Goal: Information Seeking & Learning: Learn about a topic

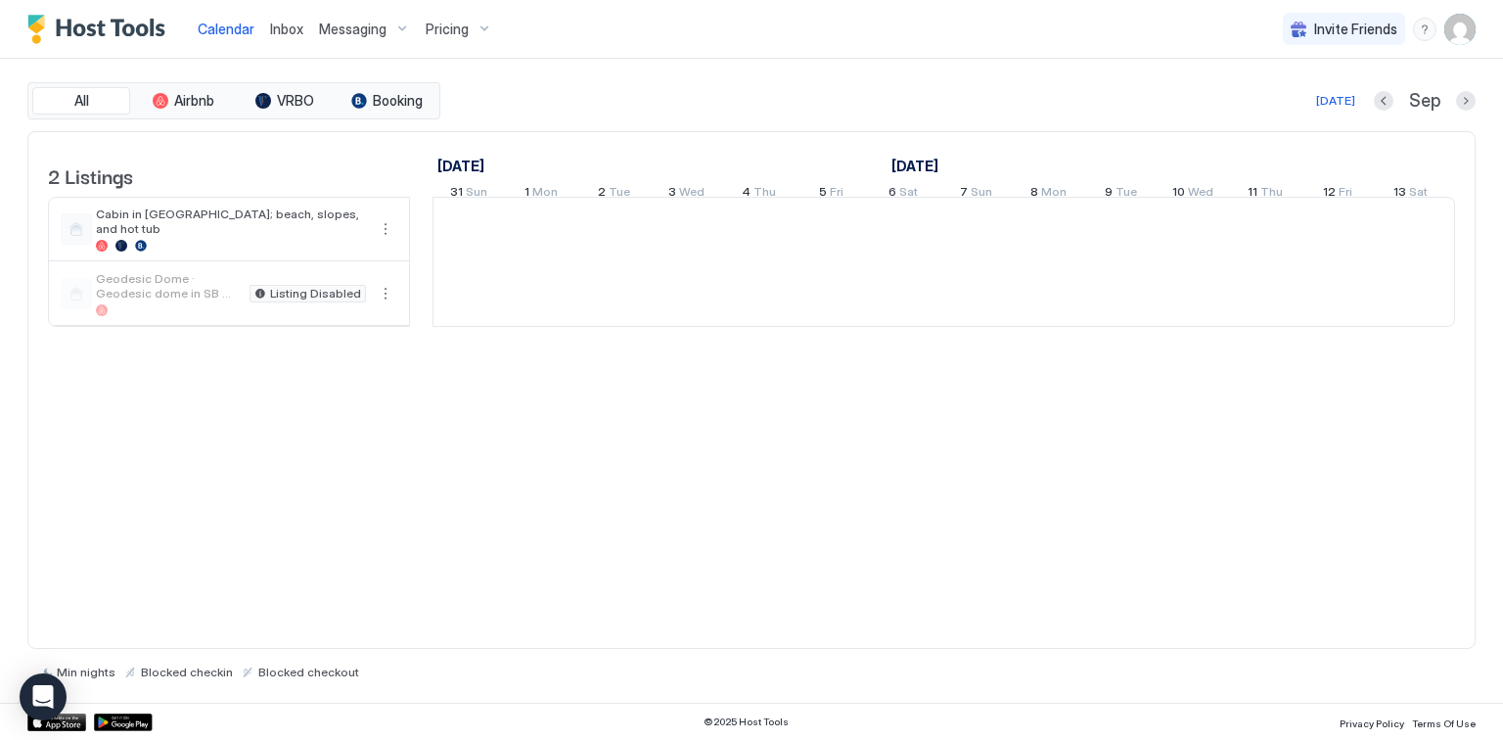
scroll to position [0, 1087]
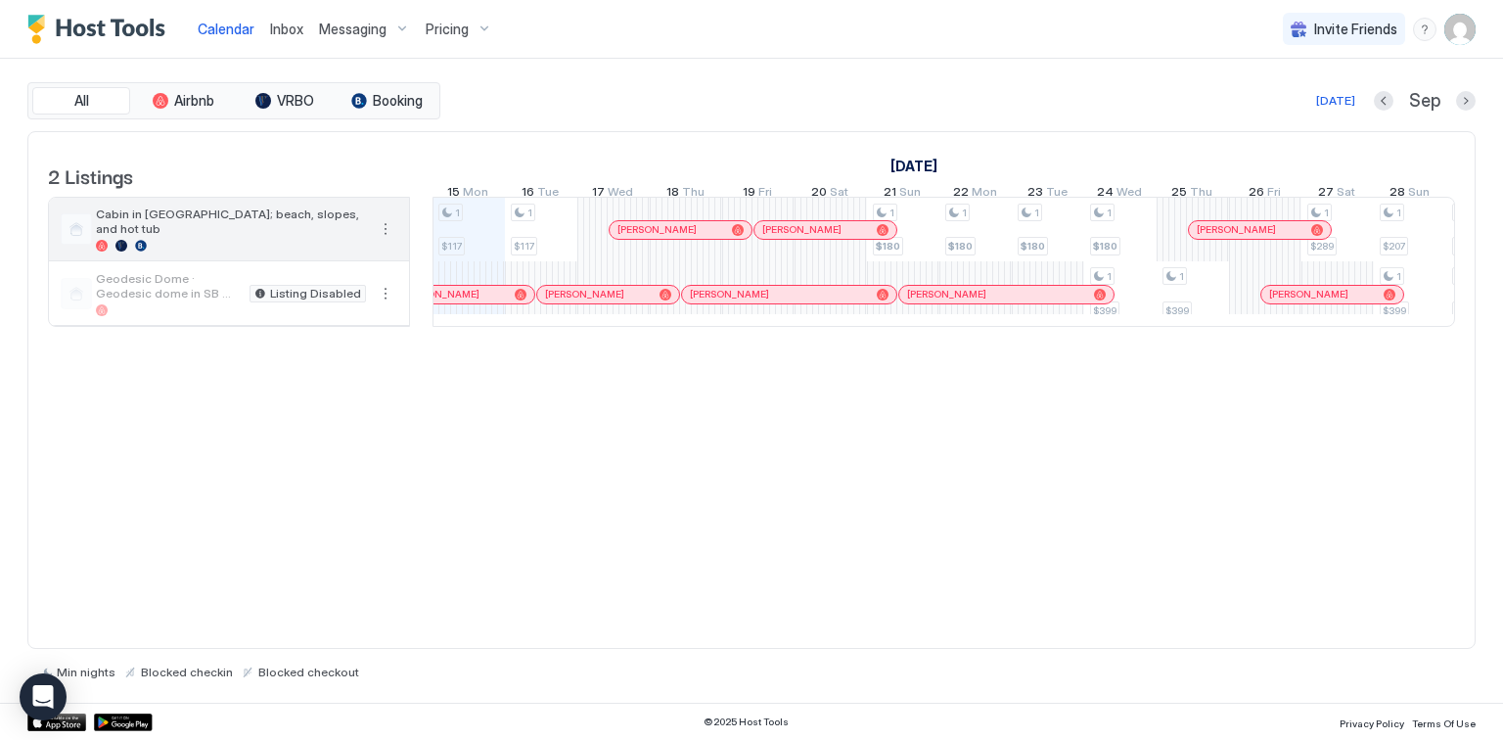
click at [286, 235] on span "Cabin in [GEOGRAPHIC_DATA]; beach, slopes, and hot tub" at bounding box center [231, 220] width 270 height 29
click at [477, 29] on div "Pricing" at bounding box center [459, 29] width 82 height 33
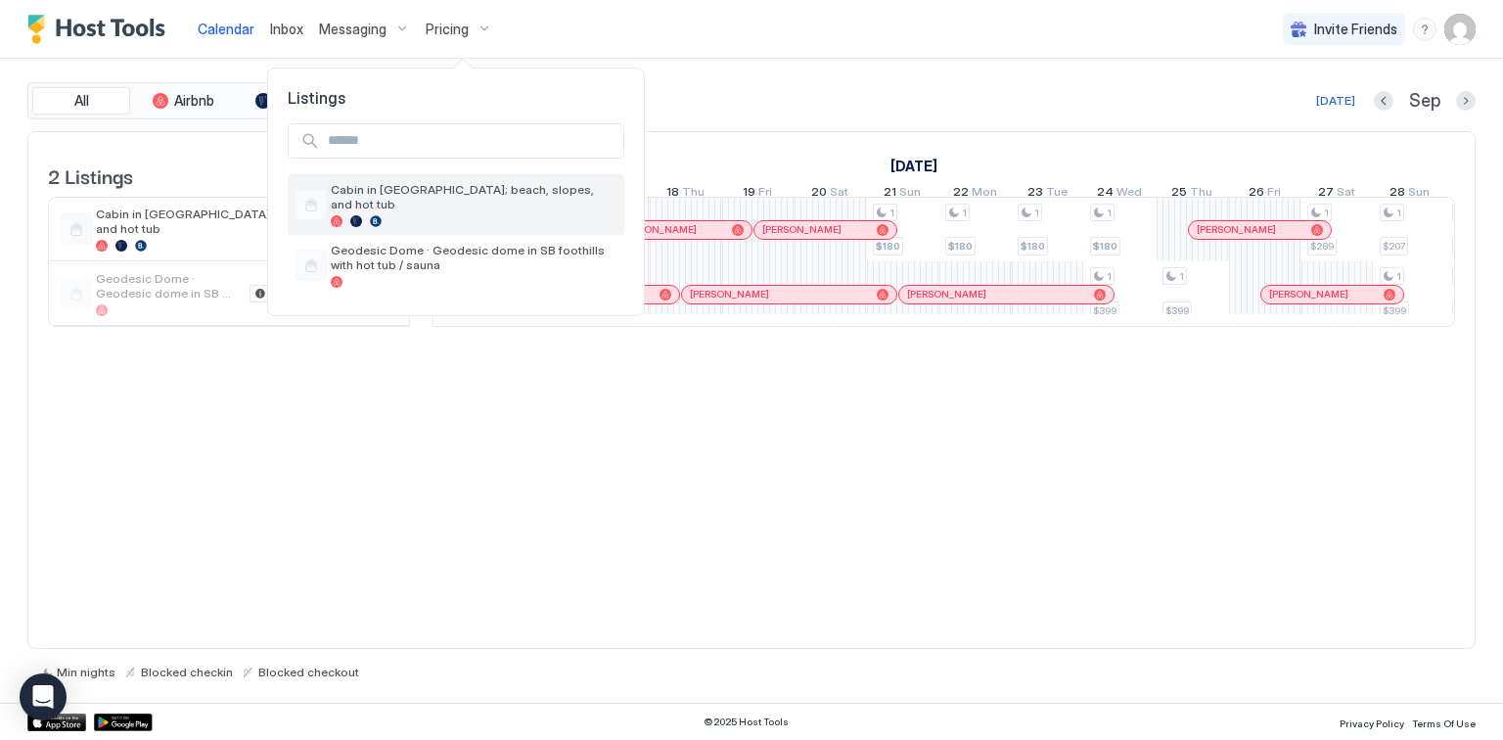
click at [450, 195] on span "Cabin in [GEOGRAPHIC_DATA]; beach, slopes, and hot tub" at bounding box center [474, 196] width 286 height 29
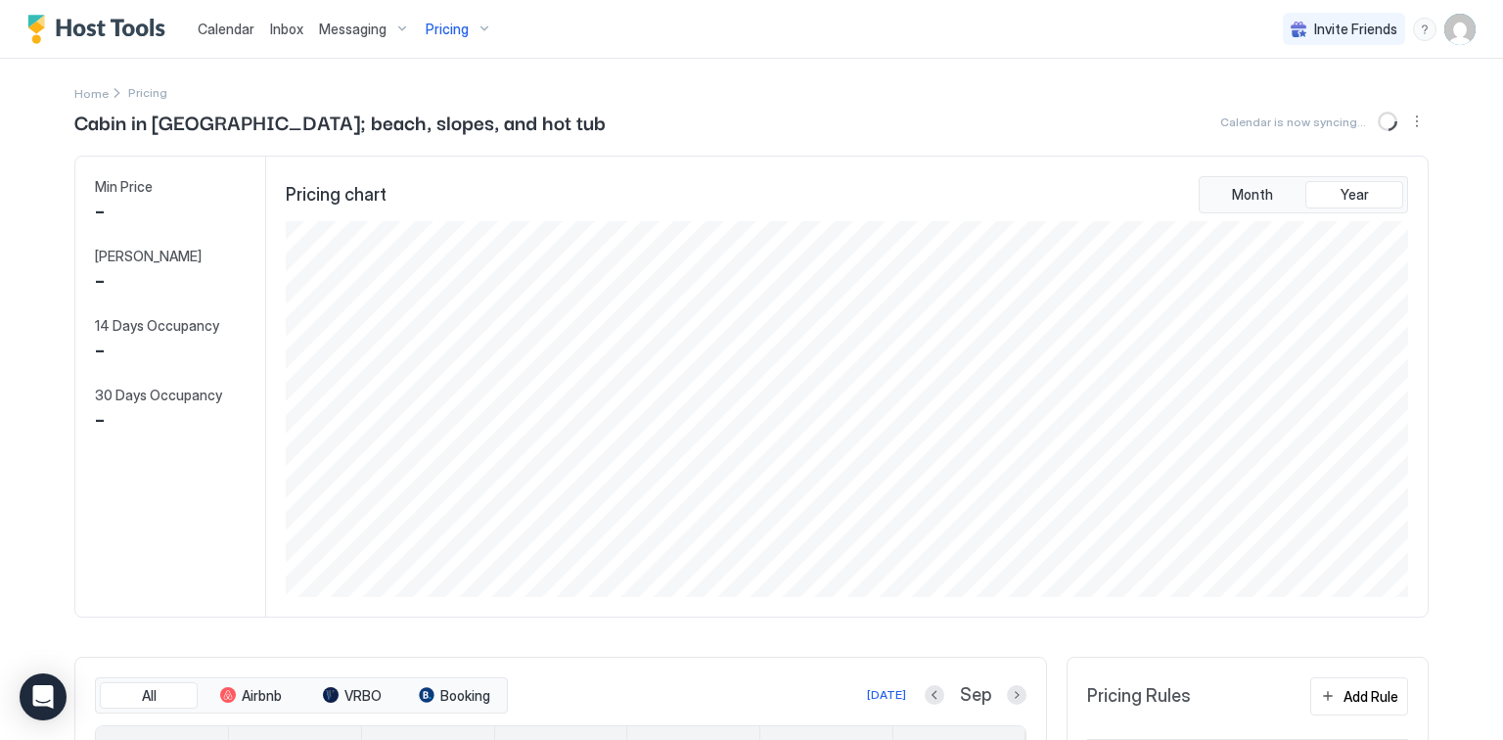
scroll to position [376, 1127]
click at [476, 32] on div "Pricing" at bounding box center [459, 29] width 82 height 33
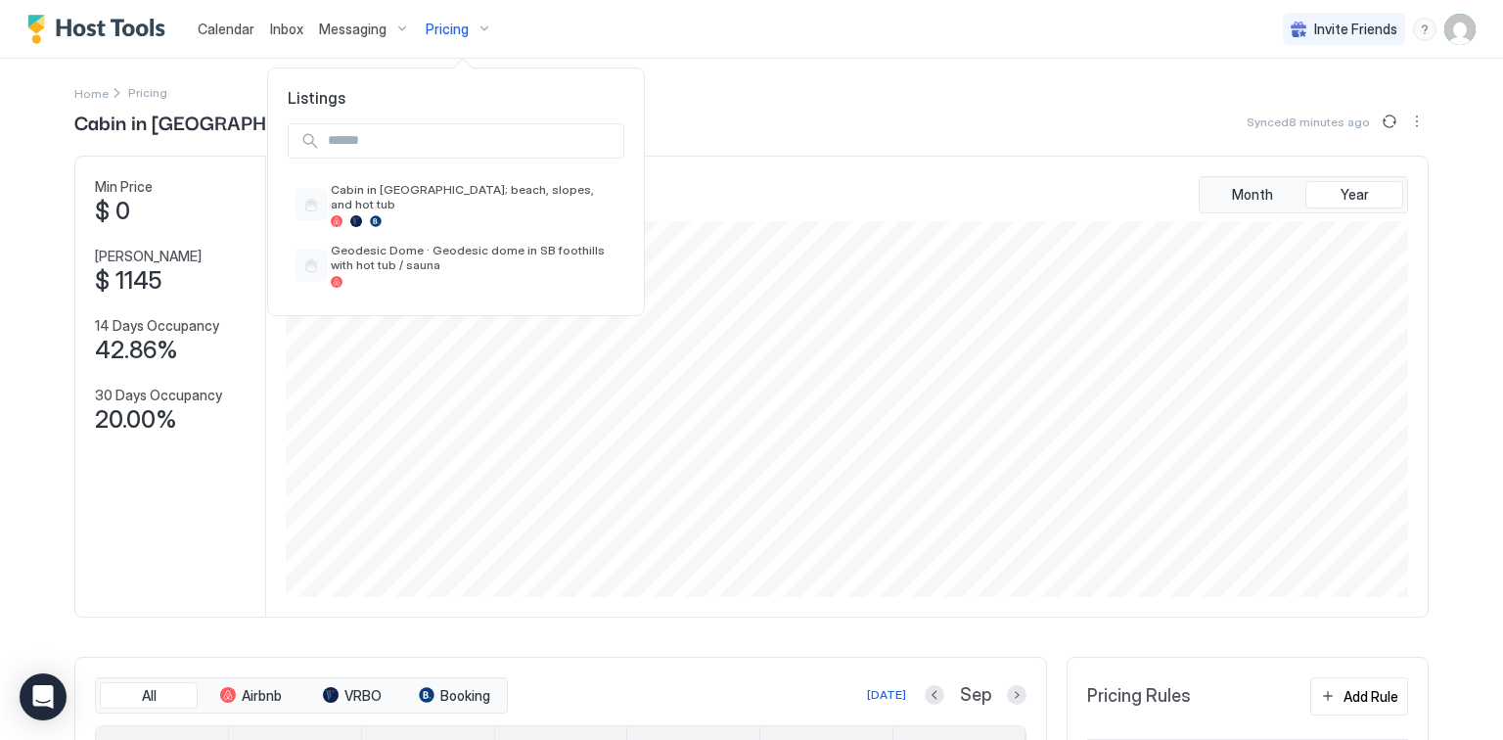
click at [818, 115] on div at bounding box center [751, 370] width 1503 height 740
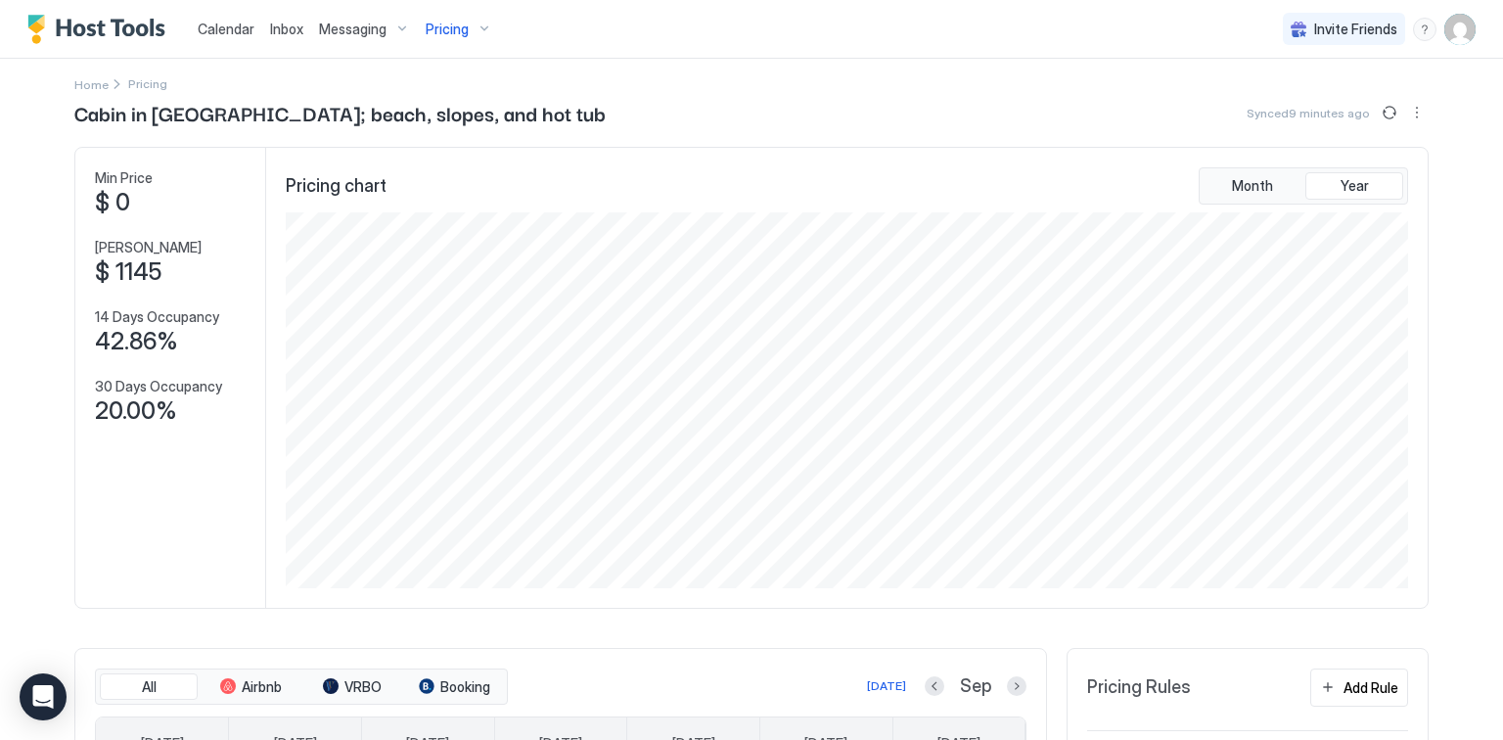
scroll to position [0, 0]
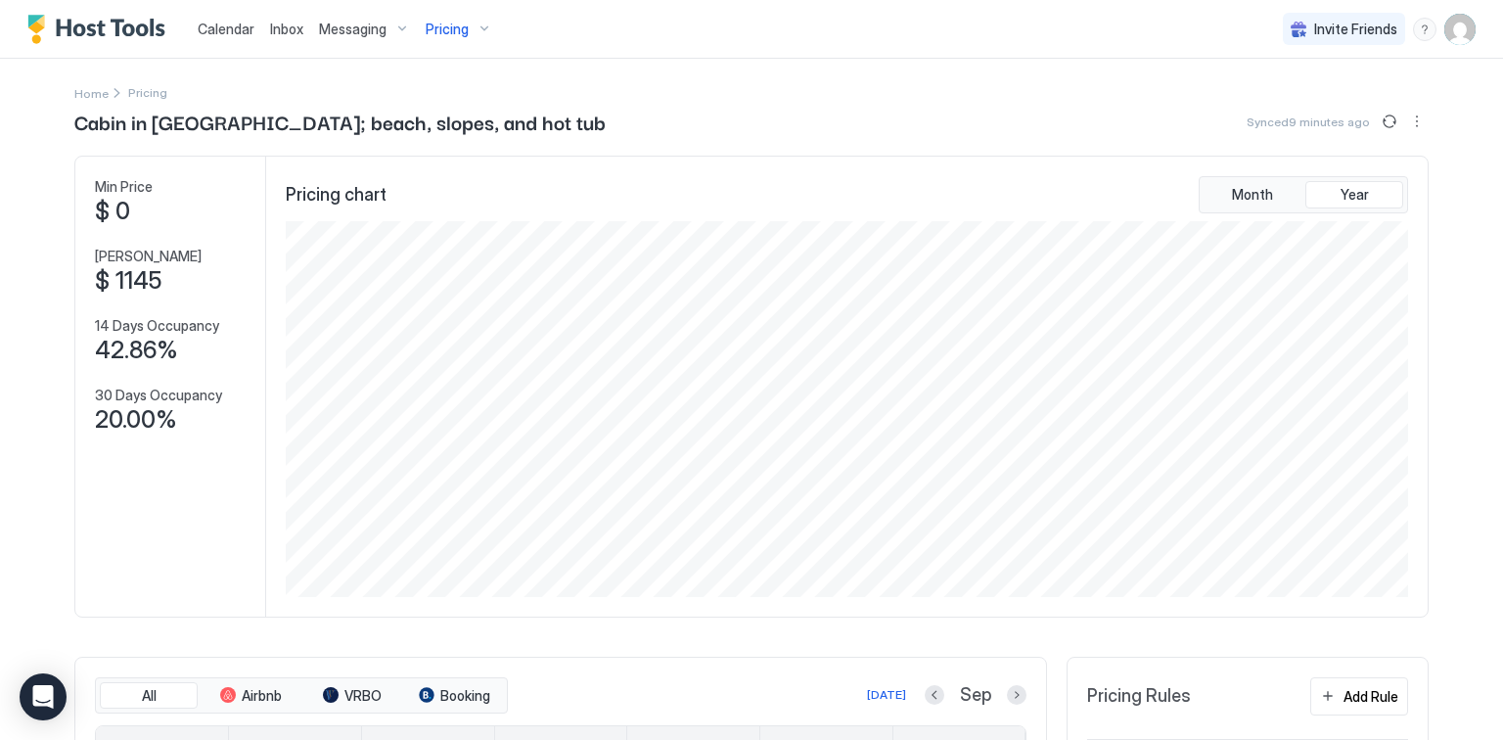
click at [399, 22] on div "Messaging" at bounding box center [364, 29] width 107 height 33
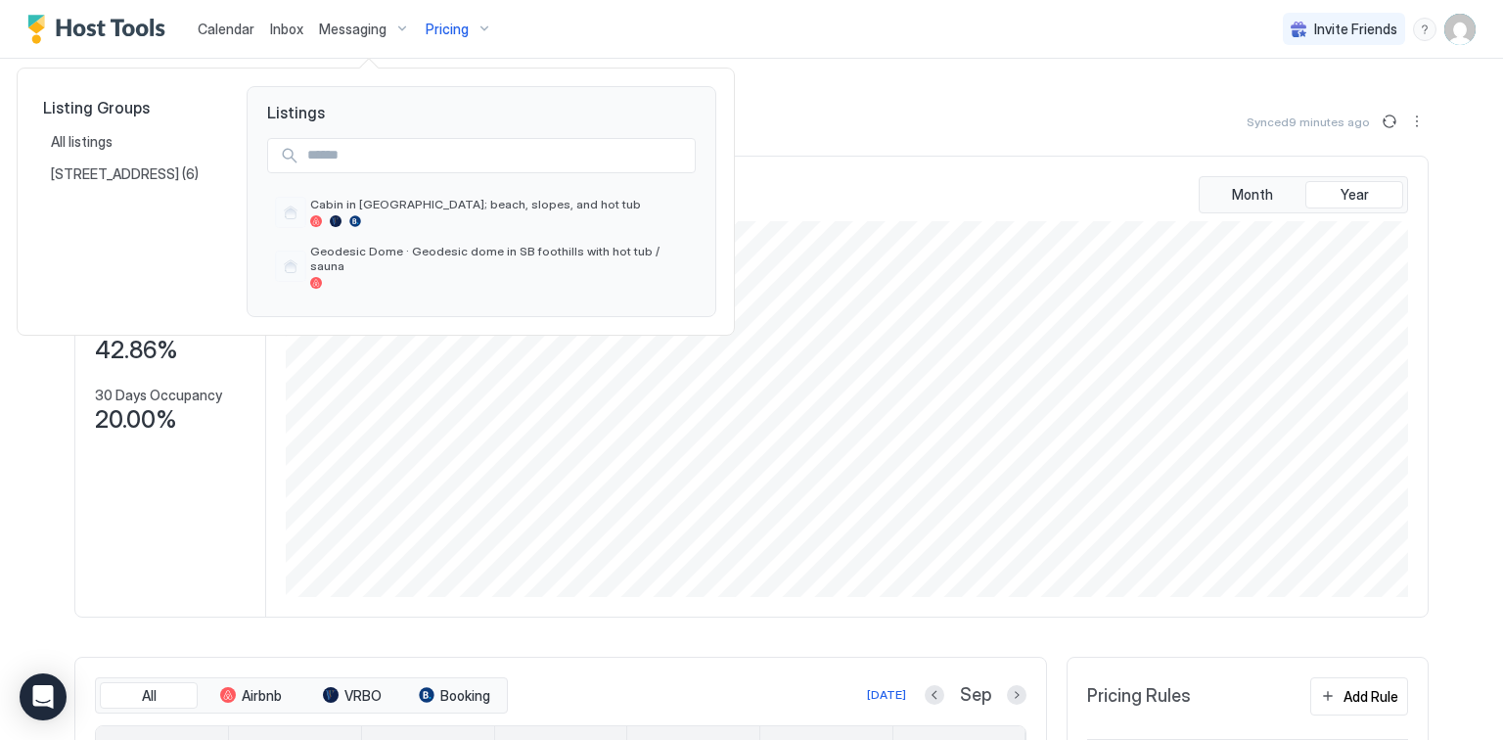
click at [279, 24] on div at bounding box center [751, 370] width 1503 height 740
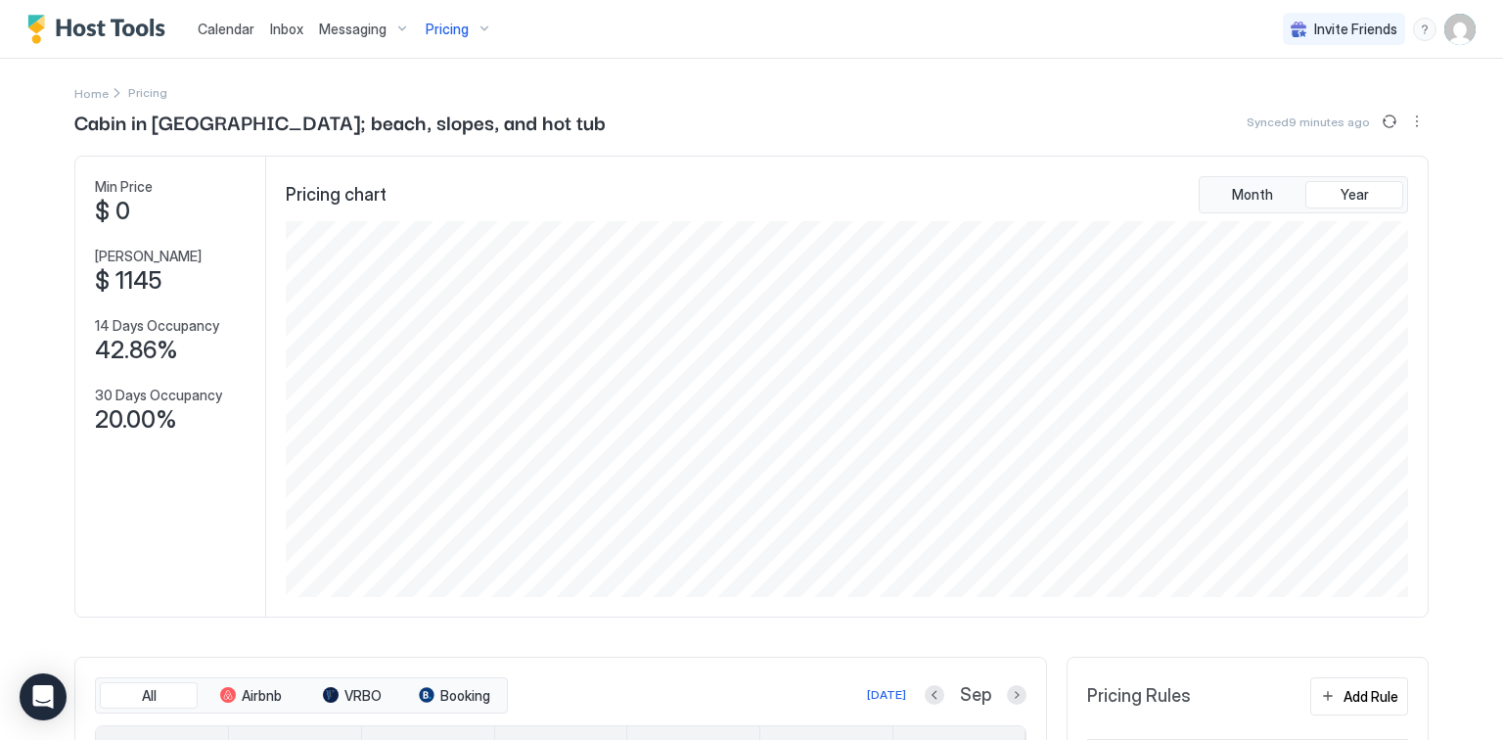
click at [215, 25] on span "Calendar" at bounding box center [226, 29] width 57 height 17
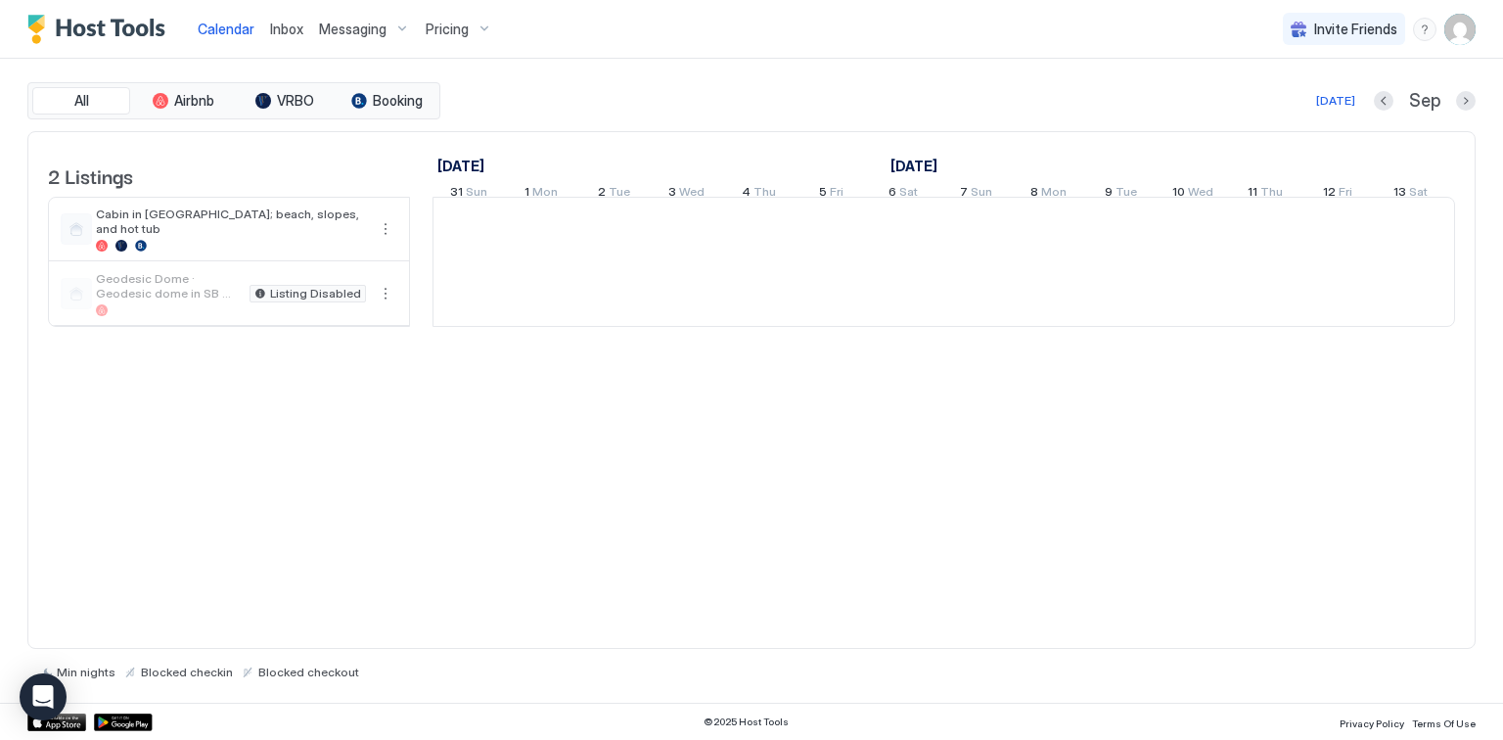
scroll to position [0, 1087]
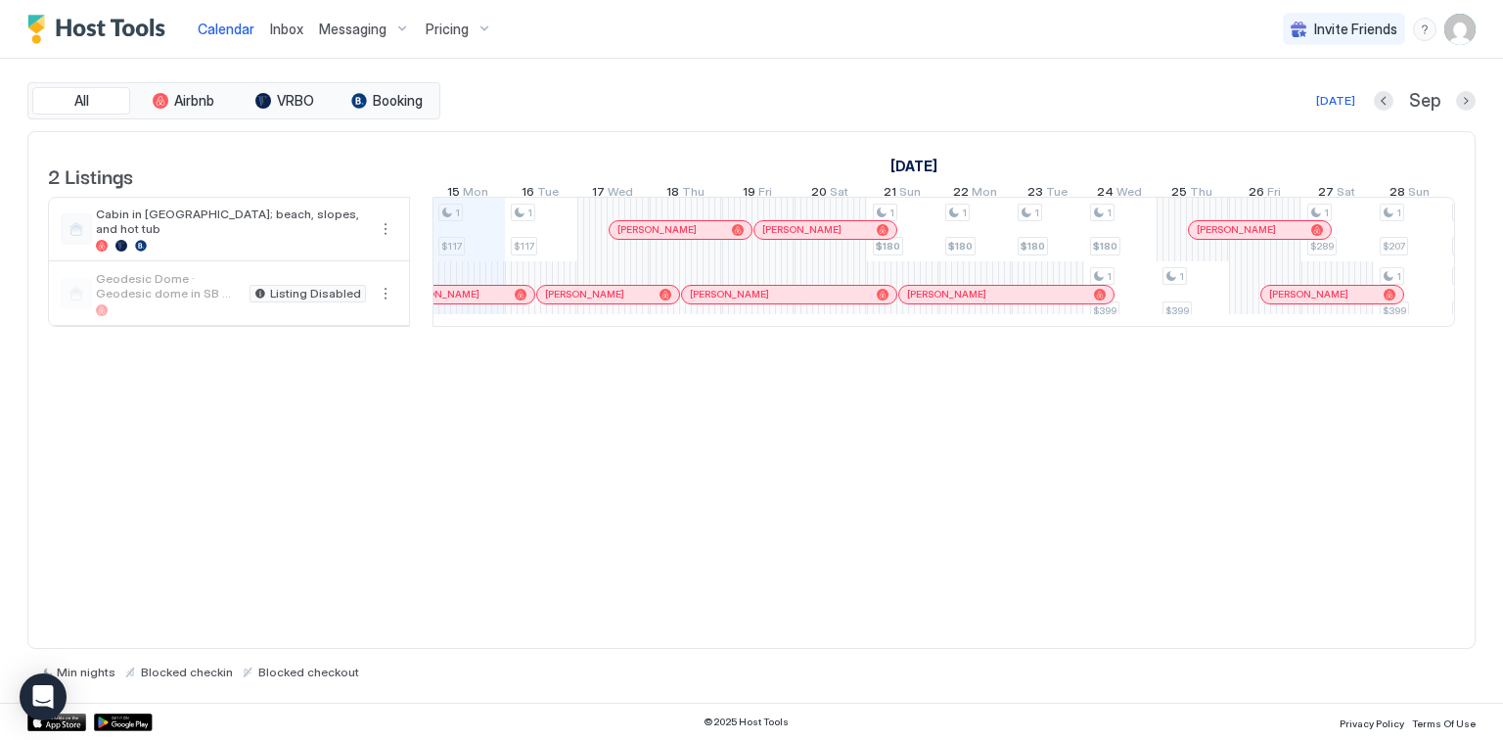
click at [393, 25] on div "Messaging" at bounding box center [364, 29] width 107 height 33
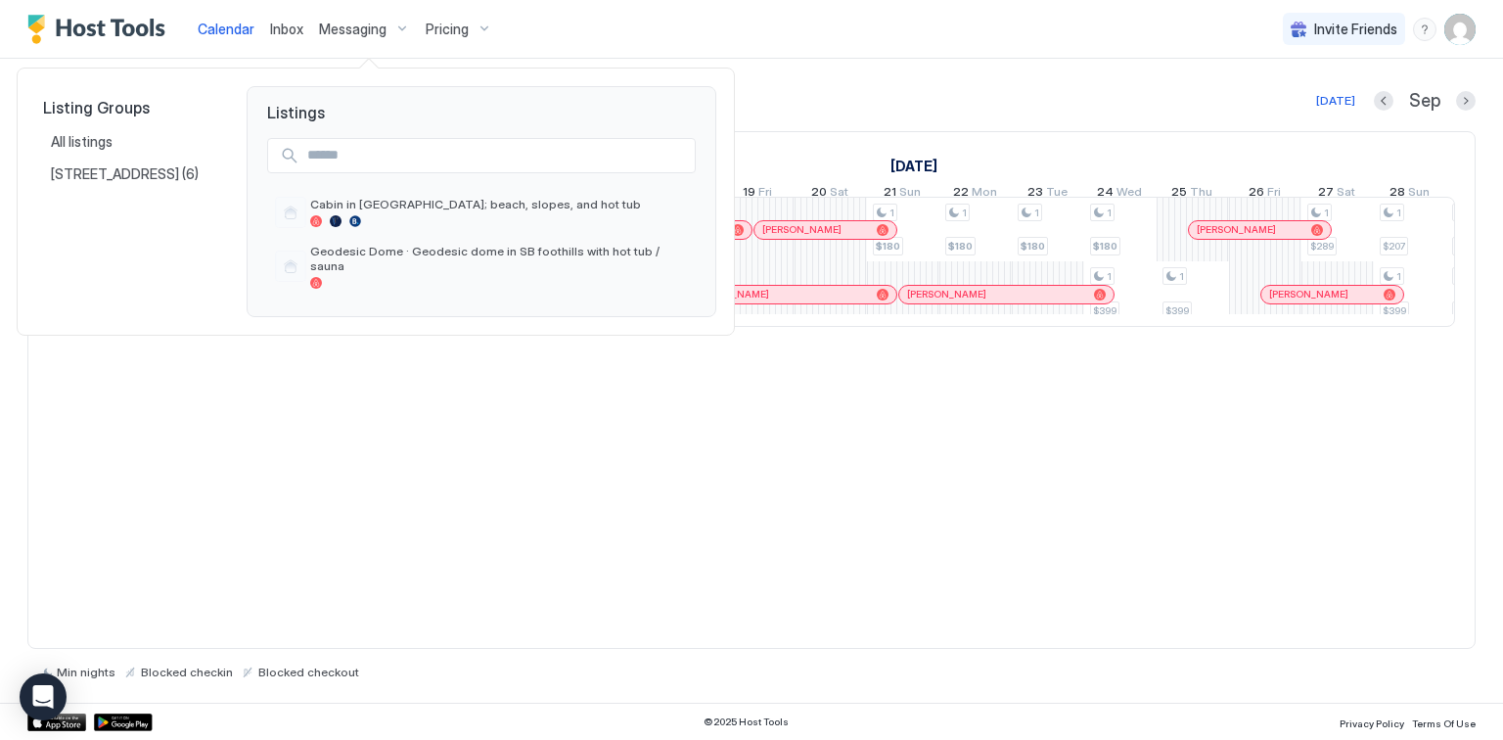
click at [393, 25] on div at bounding box center [751, 370] width 1503 height 740
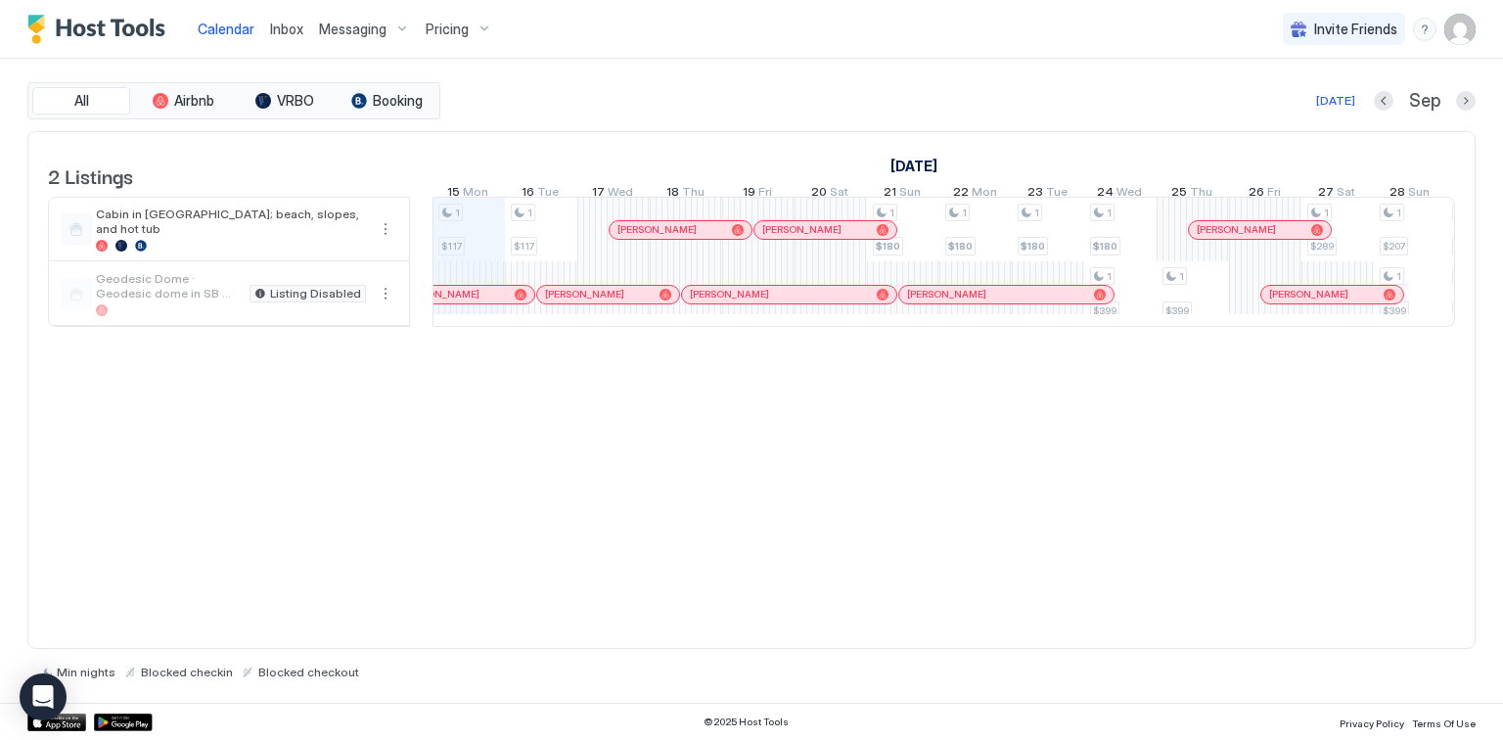
click at [478, 28] on div "Pricing" at bounding box center [459, 29] width 82 height 33
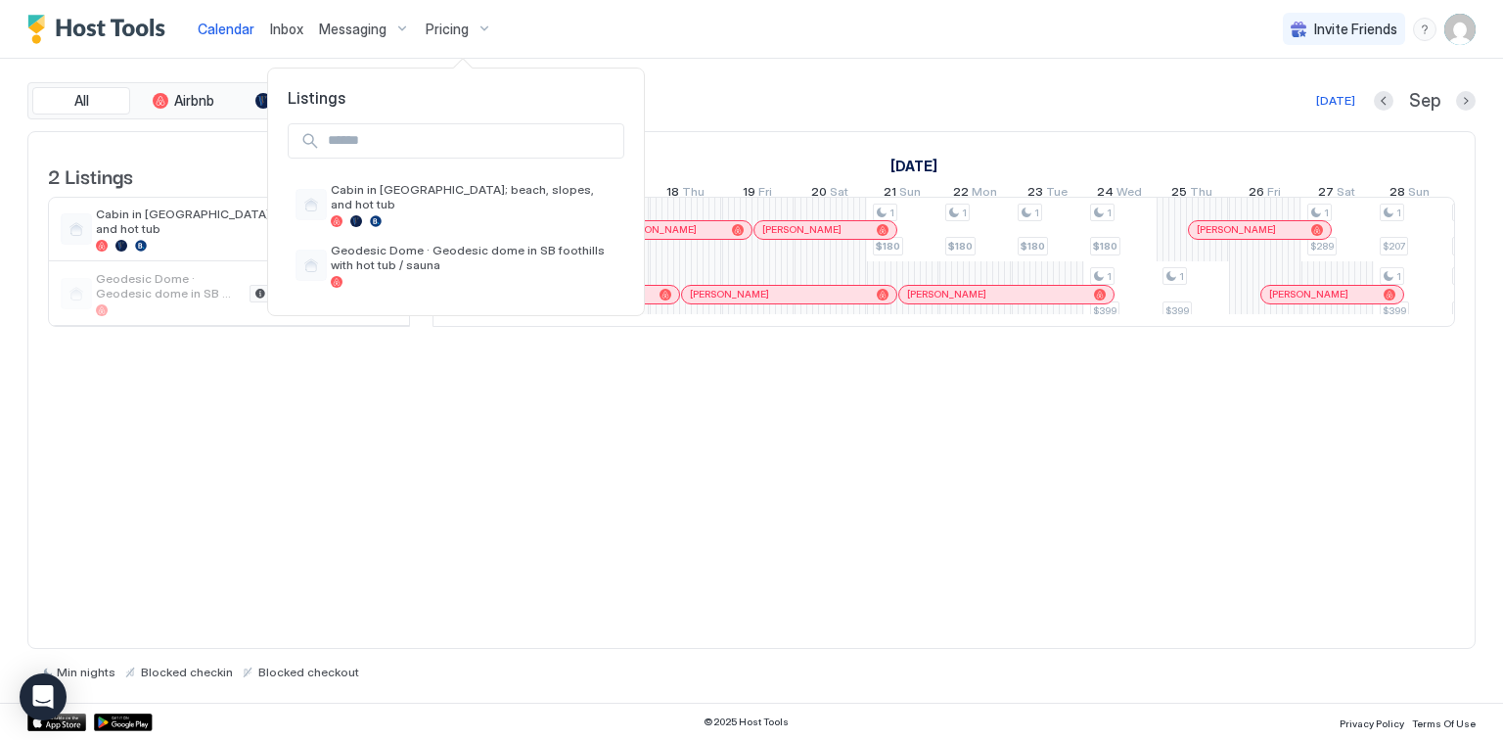
click at [581, 35] on div at bounding box center [751, 370] width 1503 height 740
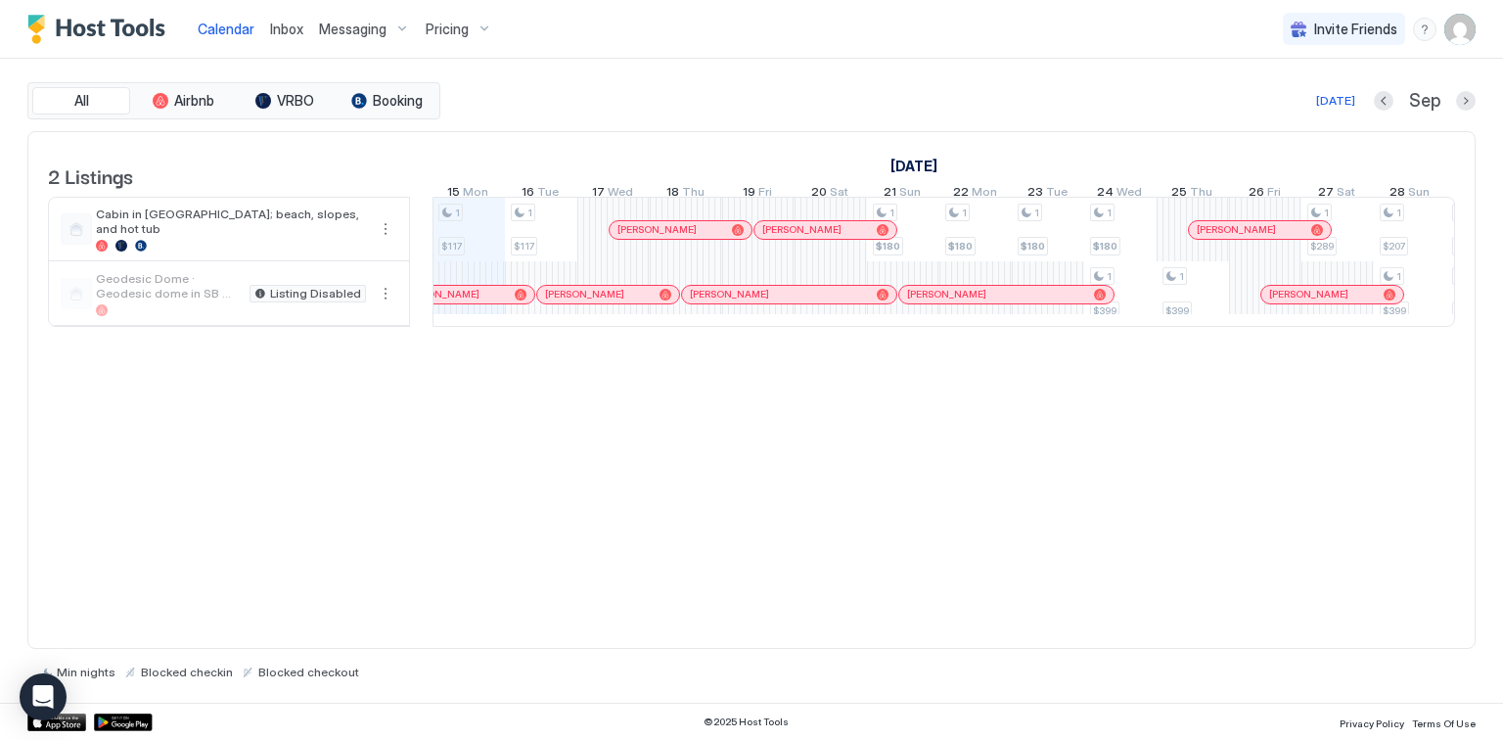
click at [465, 31] on div "Pricing" at bounding box center [459, 29] width 82 height 33
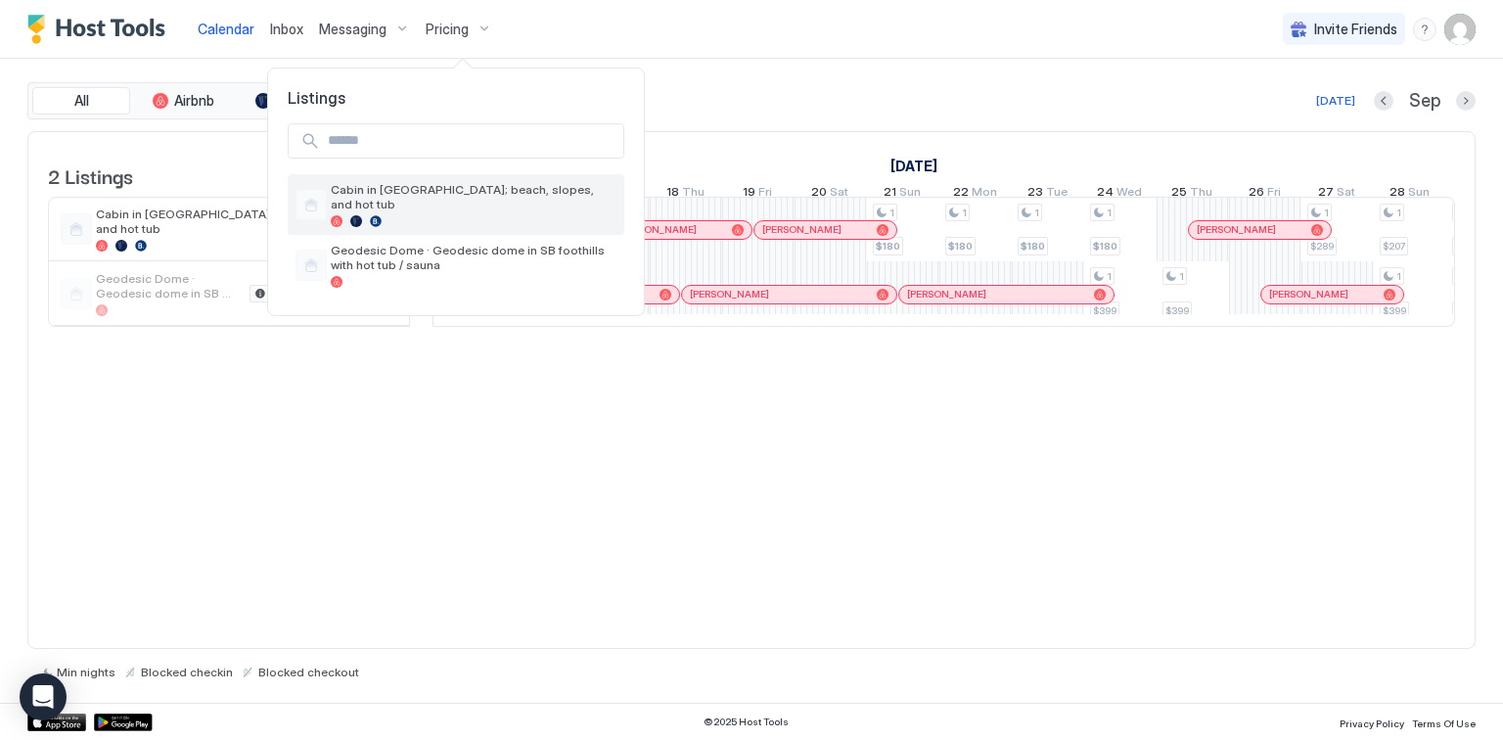
click at [419, 215] on div at bounding box center [474, 221] width 286 height 12
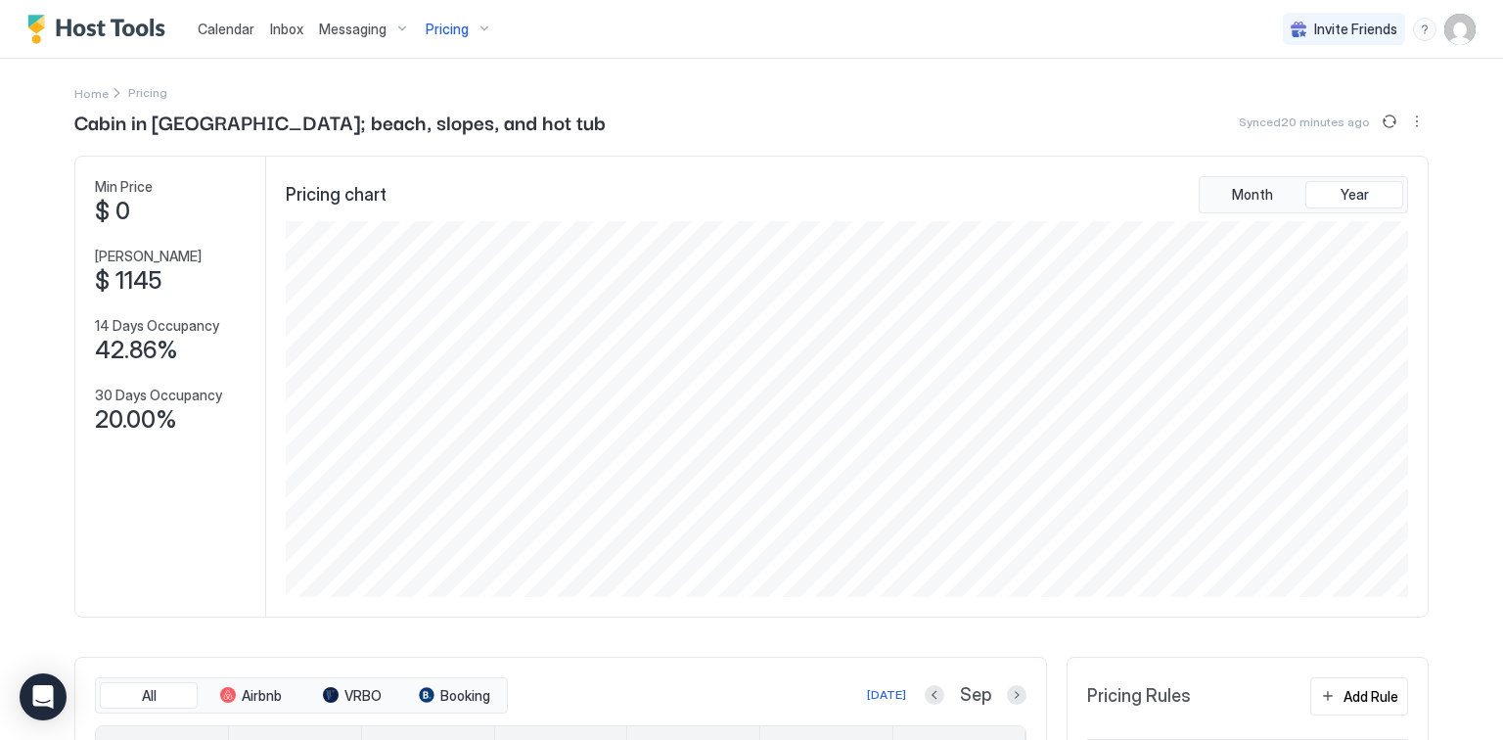
click at [396, 30] on div "Messaging" at bounding box center [364, 29] width 107 height 33
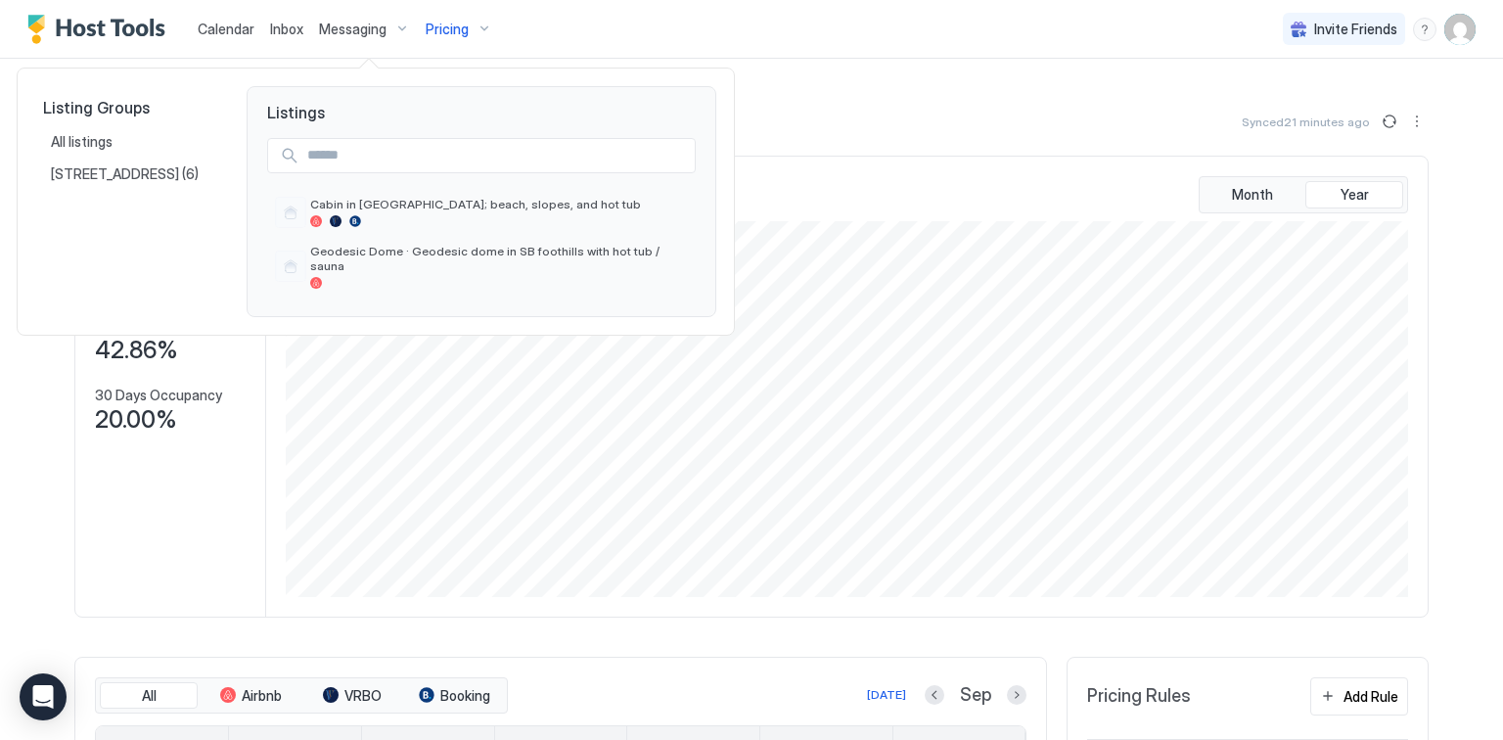
click at [740, 32] on div at bounding box center [751, 370] width 1503 height 740
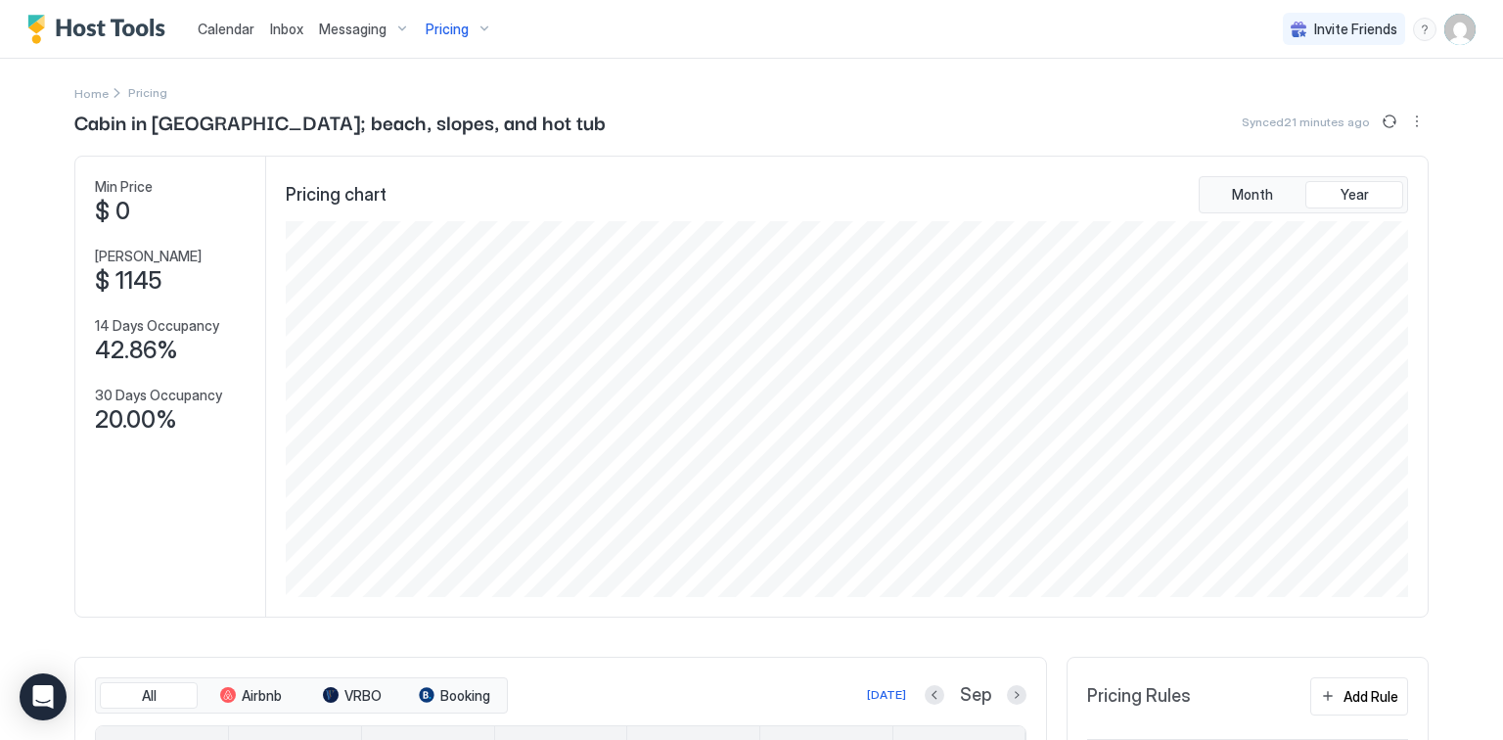
click at [468, 23] on div "Pricing" at bounding box center [459, 29] width 82 height 33
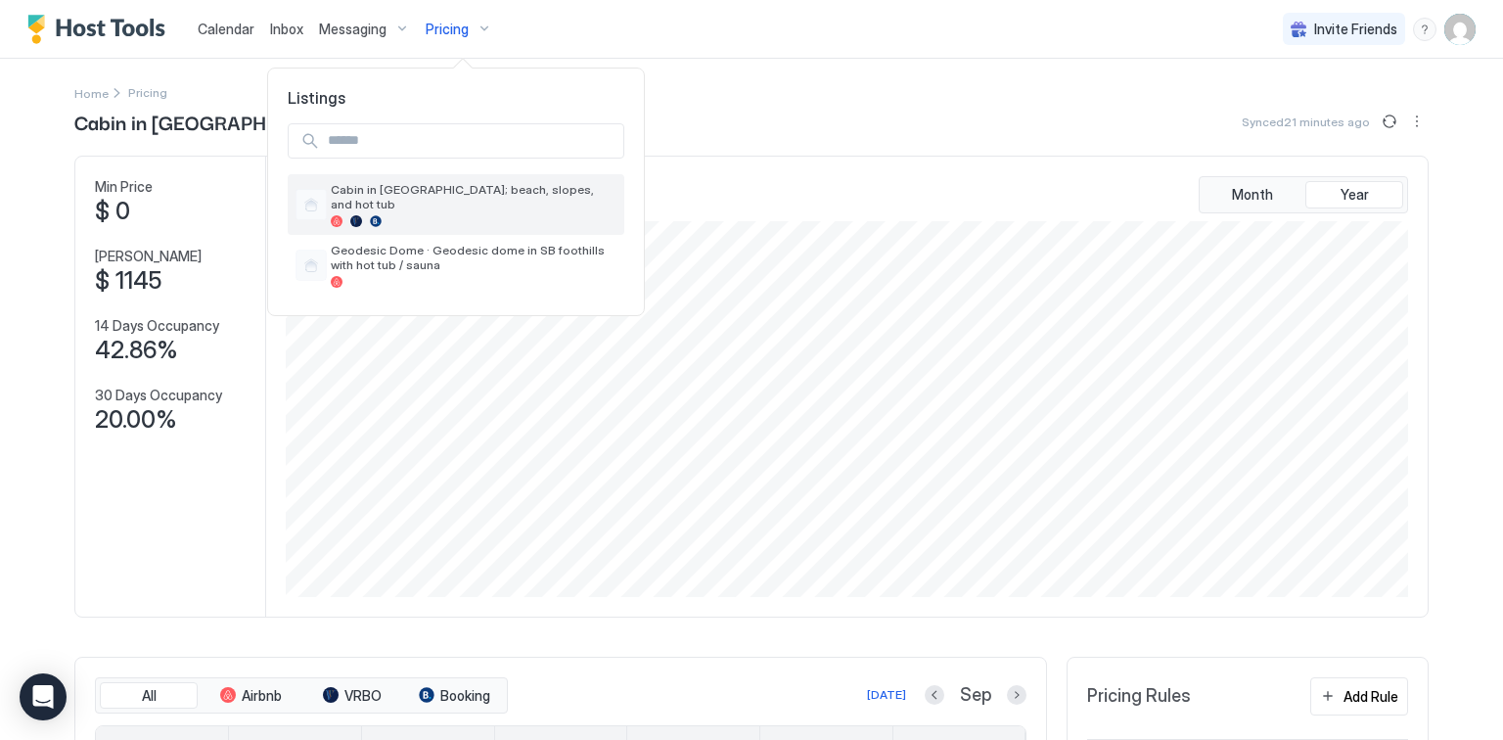
click at [414, 197] on div "Cabin in [GEOGRAPHIC_DATA]; beach, slopes, and hot tub" at bounding box center [474, 204] width 286 height 45
